Goal: Information Seeking & Learning: Find specific fact

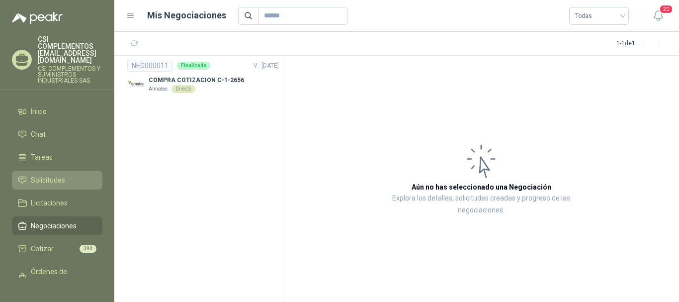
click at [32, 175] on span "Solicitudes" at bounding box center [48, 180] width 34 height 11
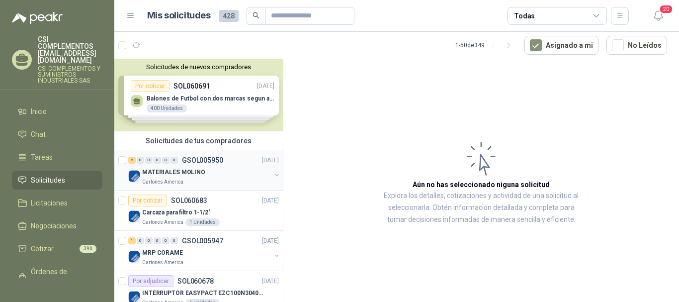
click at [197, 173] on p "MATERIALES MOLINO" at bounding box center [173, 172] width 63 height 9
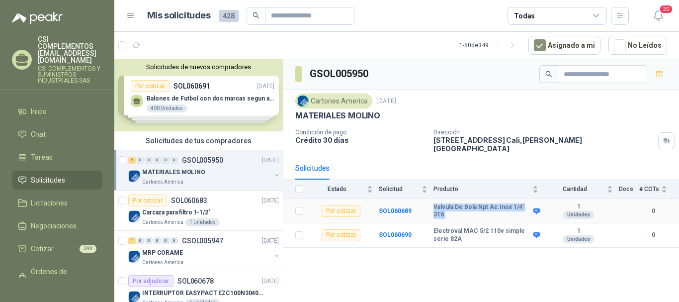
drag, startPoint x: 432, startPoint y: 205, endPoint x: 532, endPoint y: 203, distance: 100.0
click at [532, 203] on tr "Por cotizar SOL060689 Valvula De Bola Npt Ac.Inox 1/4' 316 1 Unidades 0" at bounding box center [481, 211] width 396 height 24
copy tr "Valvula De Bola Npt Ac.Inox 1/4' 316"
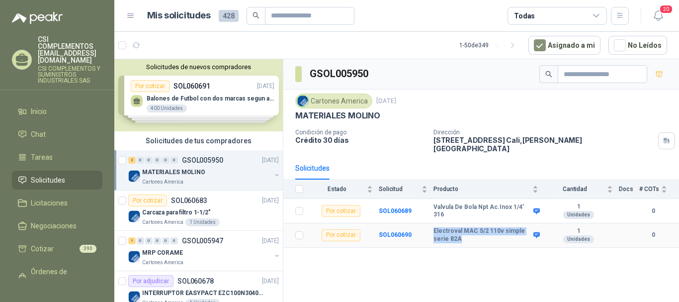
drag, startPoint x: 436, startPoint y: 220, endPoint x: 467, endPoint y: 235, distance: 34.9
click at [467, 235] on td "Electroval MAC 5/2 110v simple serie 82A" at bounding box center [489, 235] width 111 height 24
copy b "Electroval MAC 5/2 110v simple serie 82A"
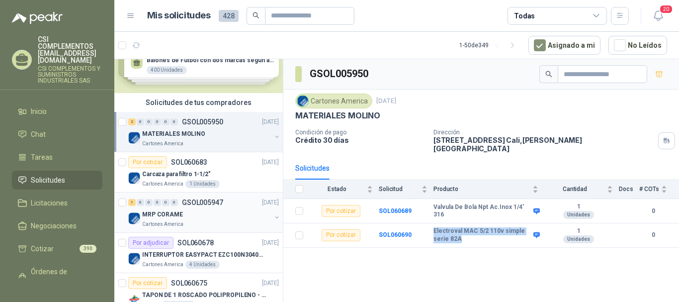
scroll to position [50, 0]
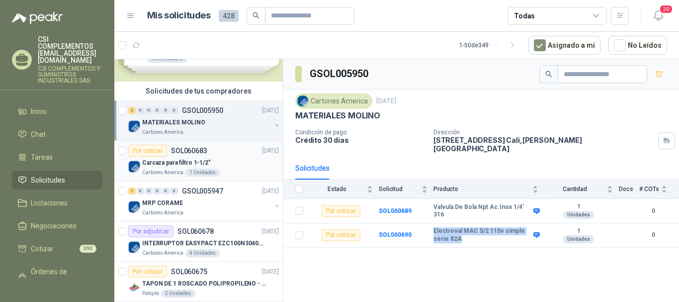
click at [207, 164] on p "Carcaza para filtro 1-1/2"" at bounding box center [176, 162] width 69 height 9
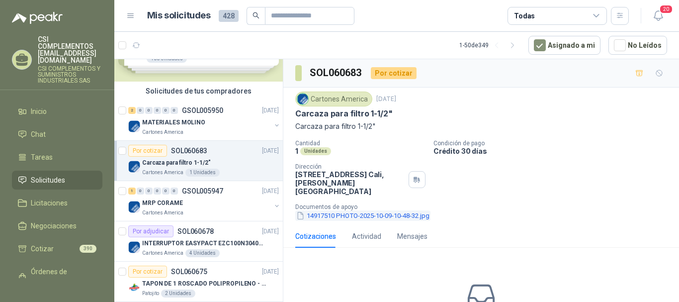
click at [364, 210] on button "14917510 PHOTO-2025-10-09-10-48-32.jpg" at bounding box center [362, 215] width 135 height 10
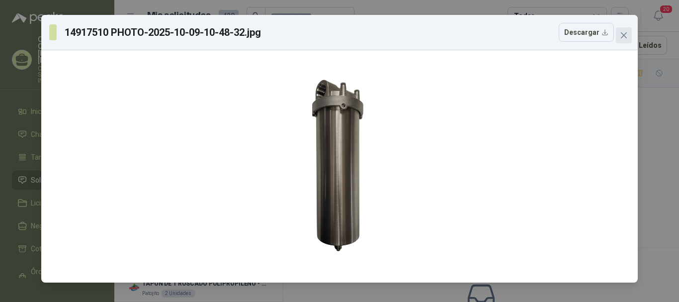
click at [626, 35] on icon "close" at bounding box center [624, 35] width 8 height 8
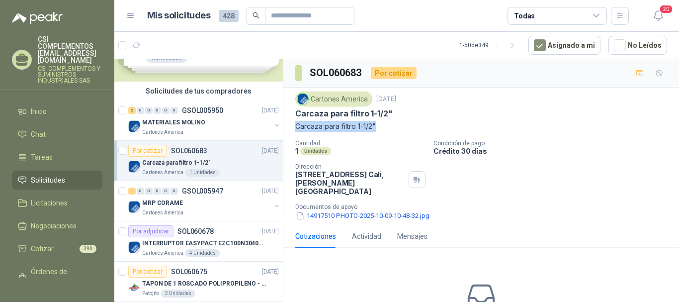
drag, startPoint x: 293, startPoint y: 130, endPoint x: 383, endPoint y: 128, distance: 90.0
click at [383, 128] on div "Cartones America [DATE] Carcaza para filtro 1-1/2" Carcaza para filtro 1-1/2" C…" at bounding box center [481, 156] width 396 height 137
copy p "Carcaza para filtro 1-1/2""
click at [185, 203] on div "MRP CORAME" at bounding box center [206, 203] width 129 height 12
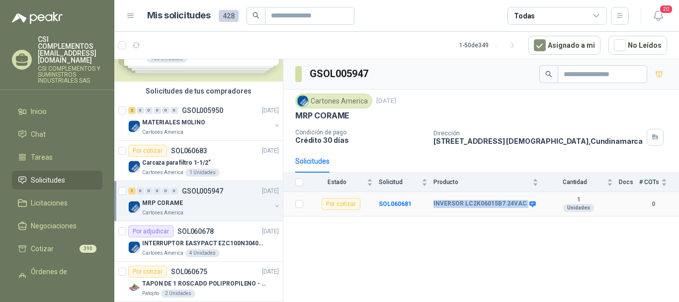
drag, startPoint x: 434, startPoint y: 204, endPoint x: 523, endPoint y: 213, distance: 89.4
click at [523, 213] on td "INVERSOR LC2K06015B7 24VAC" at bounding box center [489, 204] width 111 height 24
copy div "INVERSOR LC2K06015B7 24VAC"
